Goal: Task Accomplishment & Management: Complete application form

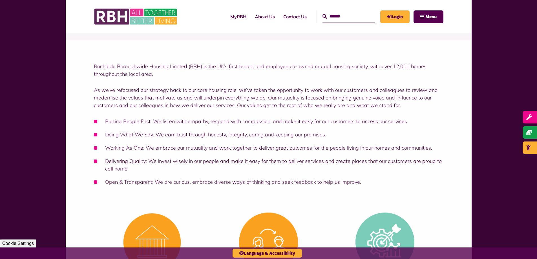
scroll to position [56, 0]
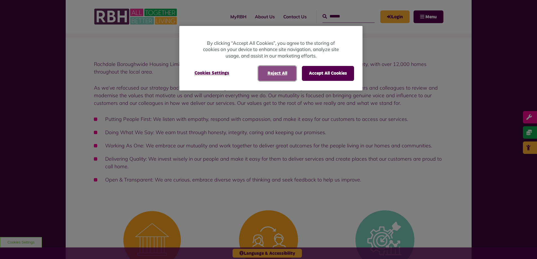
click at [272, 77] on button "Reject All" at bounding box center [277, 73] width 38 height 15
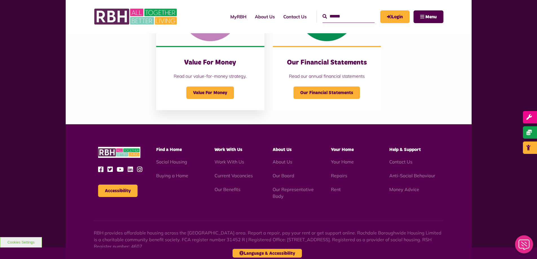
scroll to position [592, 0]
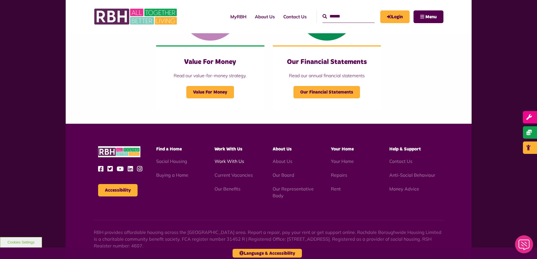
click at [224, 162] on link "Work With Us" at bounding box center [229, 161] width 30 height 6
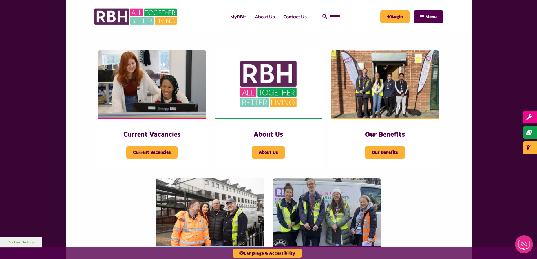
scroll to position [113, 0]
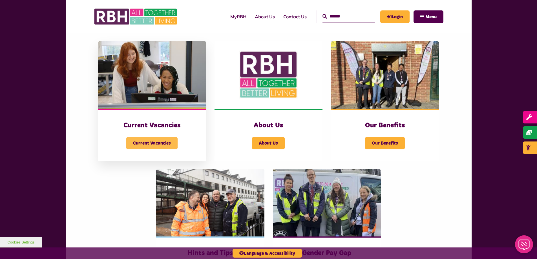
click at [146, 146] on span "Current Vacancies" at bounding box center [151, 143] width 51 height 12
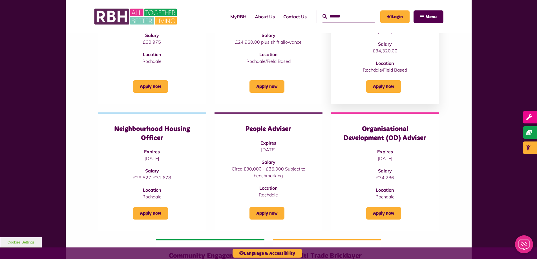
scroll to position [141, 0]
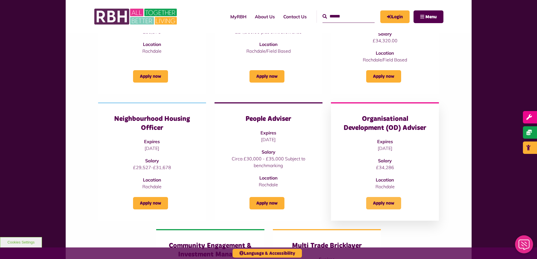
click at [379, 201] on link "Apply now" at bounding box center [383, 203] width 35 height 12
